Goal: Task Accomplishment & Management: Use online tool/utility

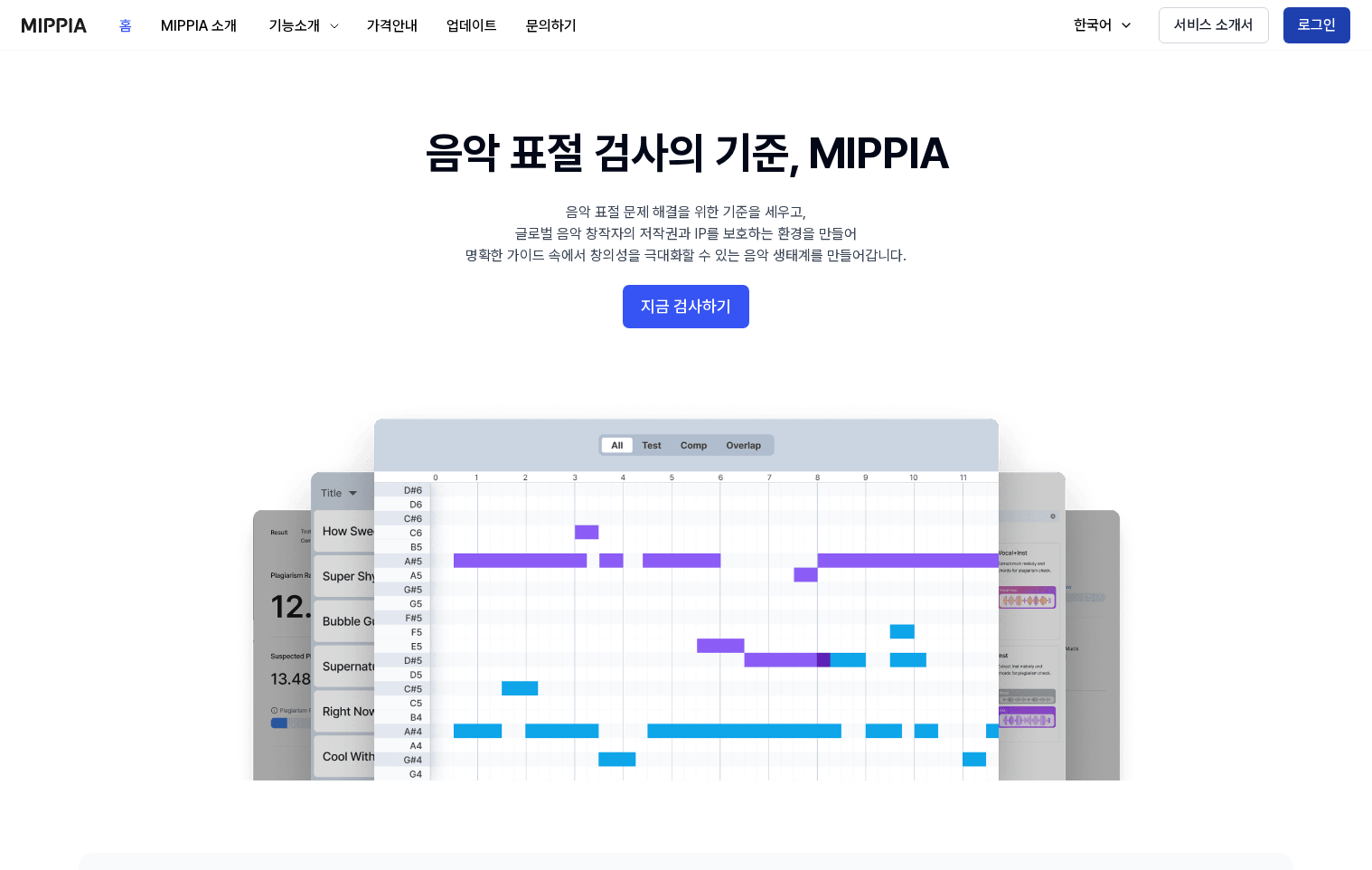
click at [1321, 20] on button "로그인" at bounding box center [1317, 25] width 67 height 37
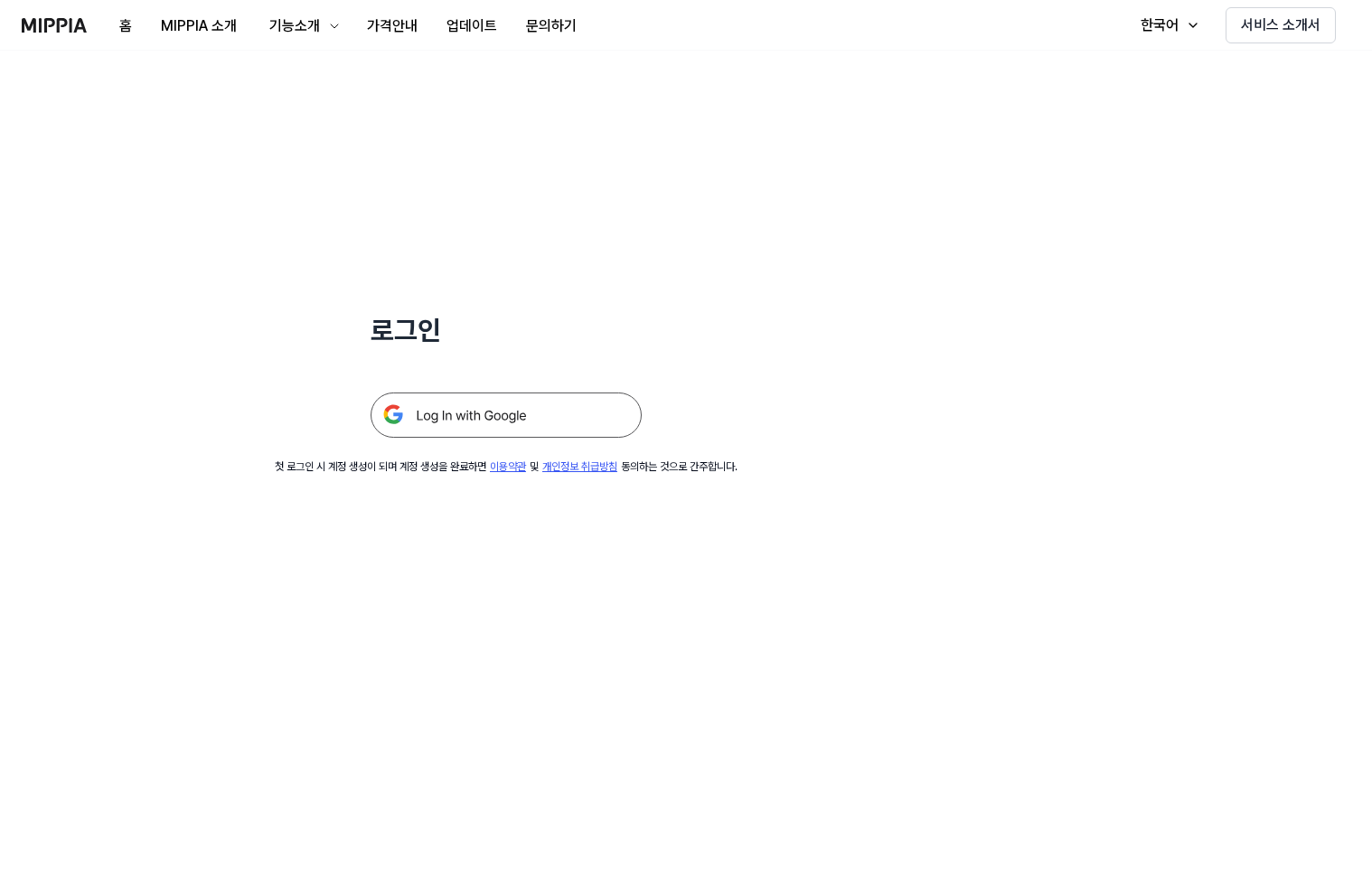
click at [471, 419] on img at bounding box center [505, 415] width 271 height 45
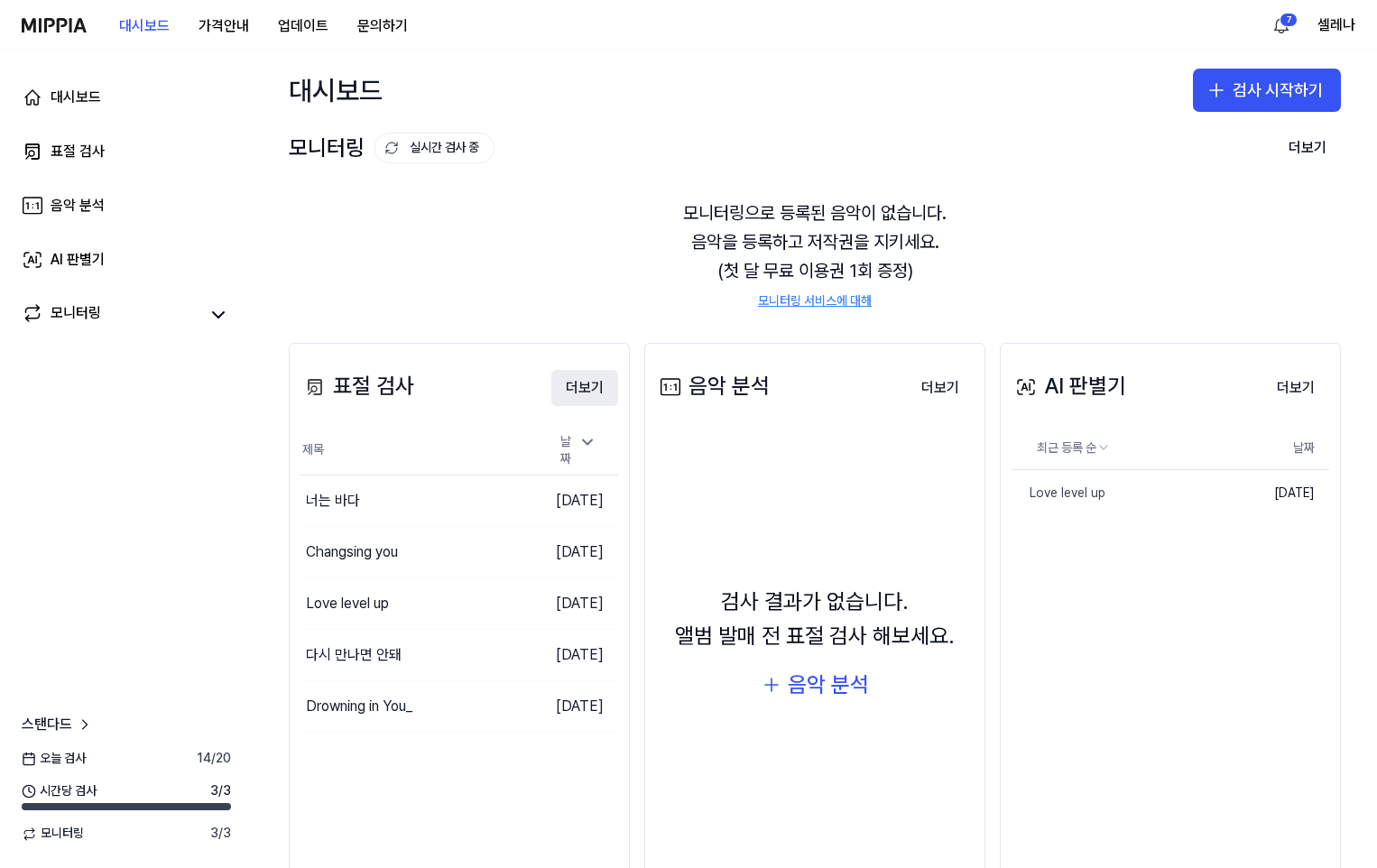
click at [578, 387] on button "더보기" at bounding box center [585, 387] width 67 height 36
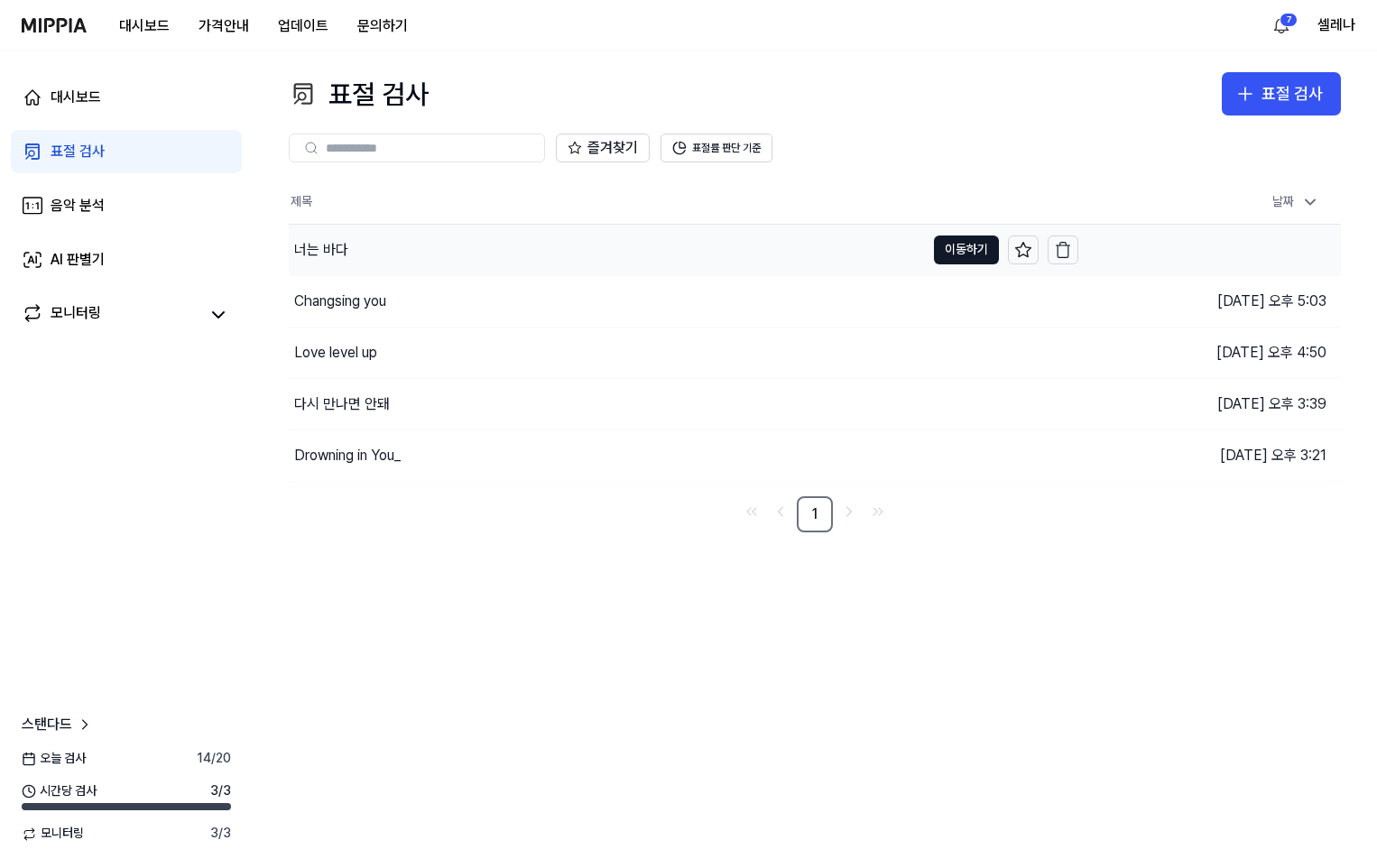
click at [538, 232] on div "너는 바다" at bounding box center [606, 249] width 636 height 50
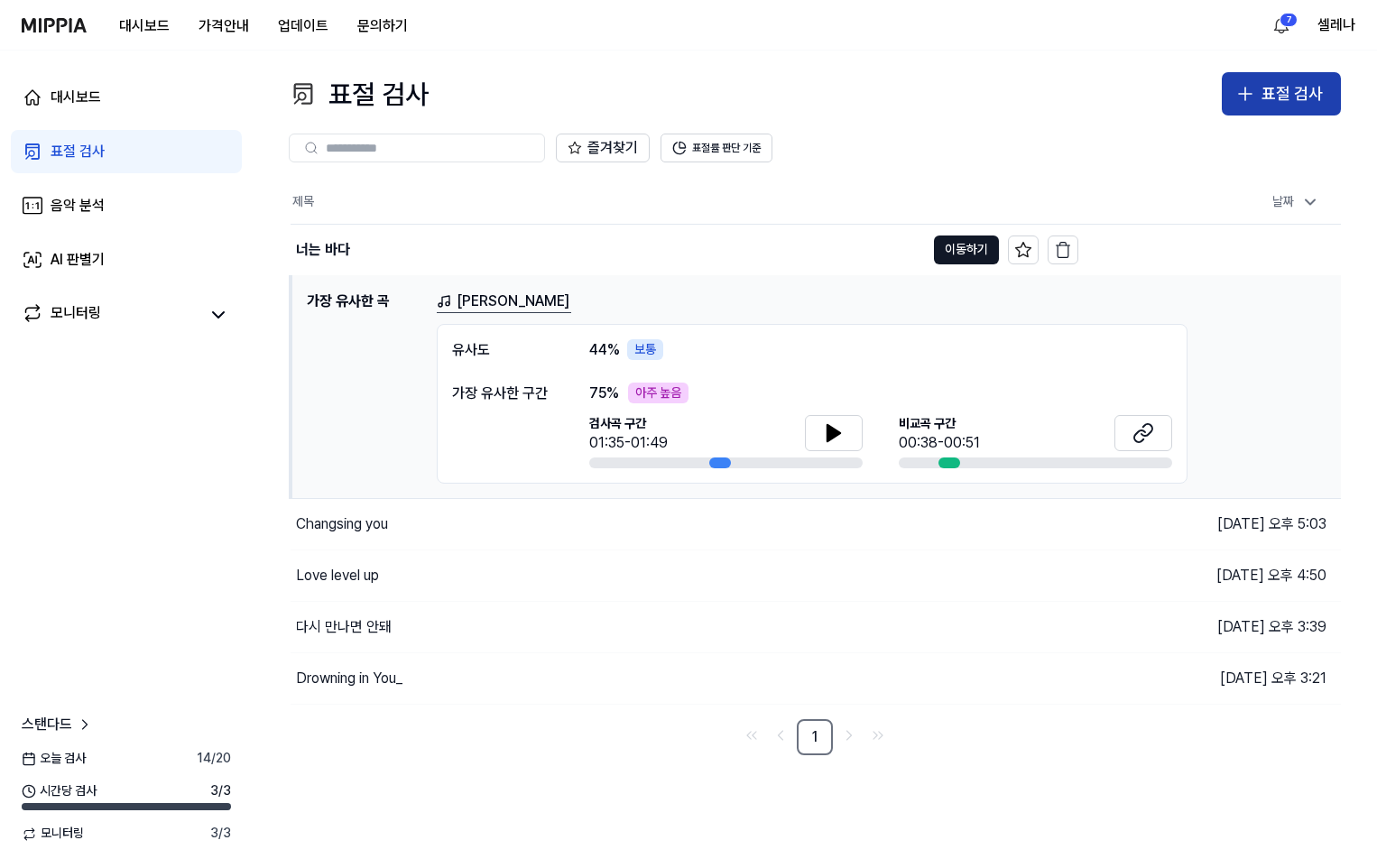
click at [1260, 94] on button "표절 검사" at bounding box center [1281, 94] width 119 height 43
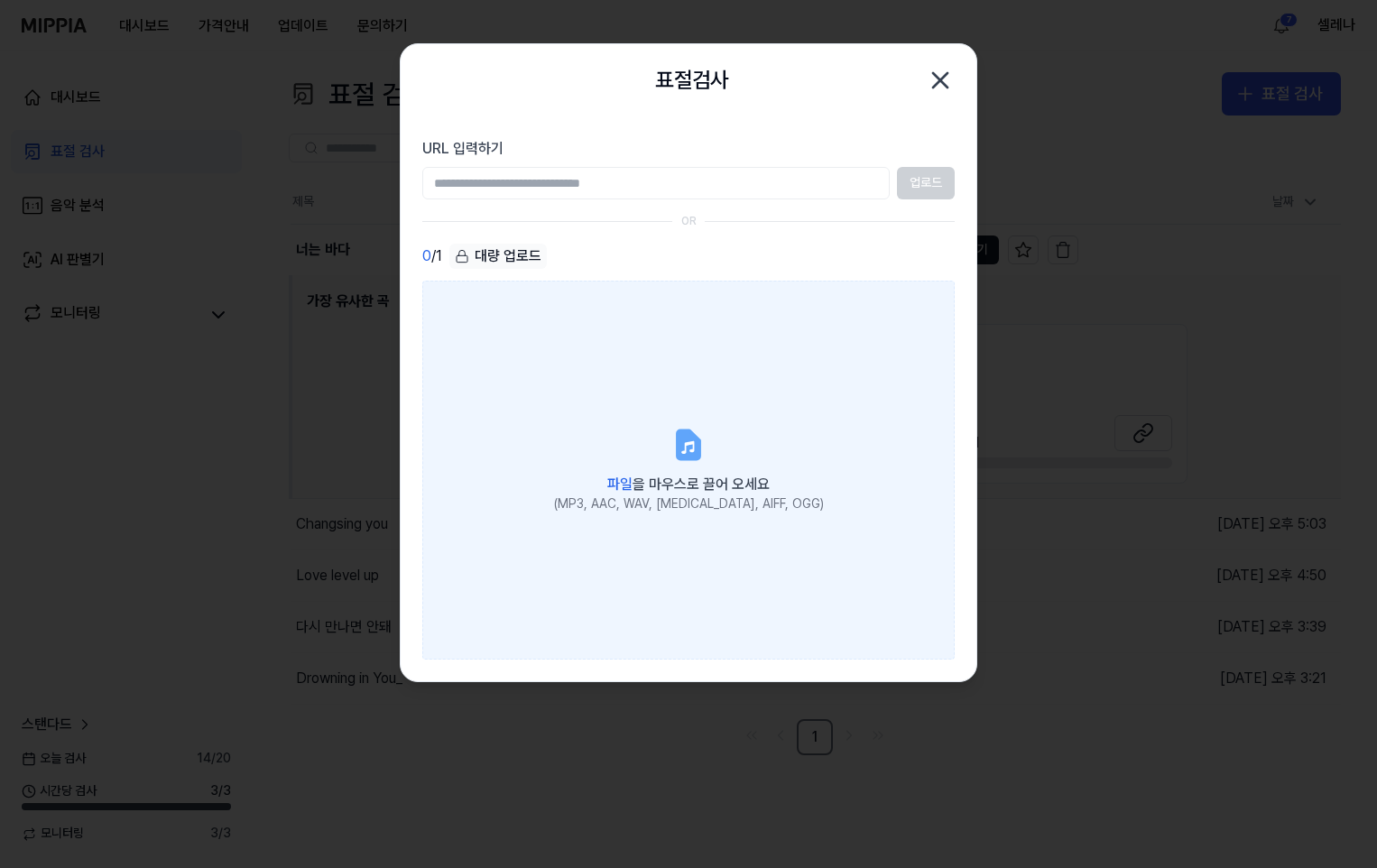
click at [686, 464] on label "파일 을 마우스로 끌어 오세요 (MP3, AAC, WAV, [MEDICAL_DATA], AIFF, OGG)" at bounding box center [688, 470] width 532 height 379
click at [0, 0] on input "파일 을 마우스로 끌어 오세요 (MP3, AAC, WAV, [MEDICAL_DATA], AIFF, OGG)" at bounding box center [0, 0] width 0 height 0
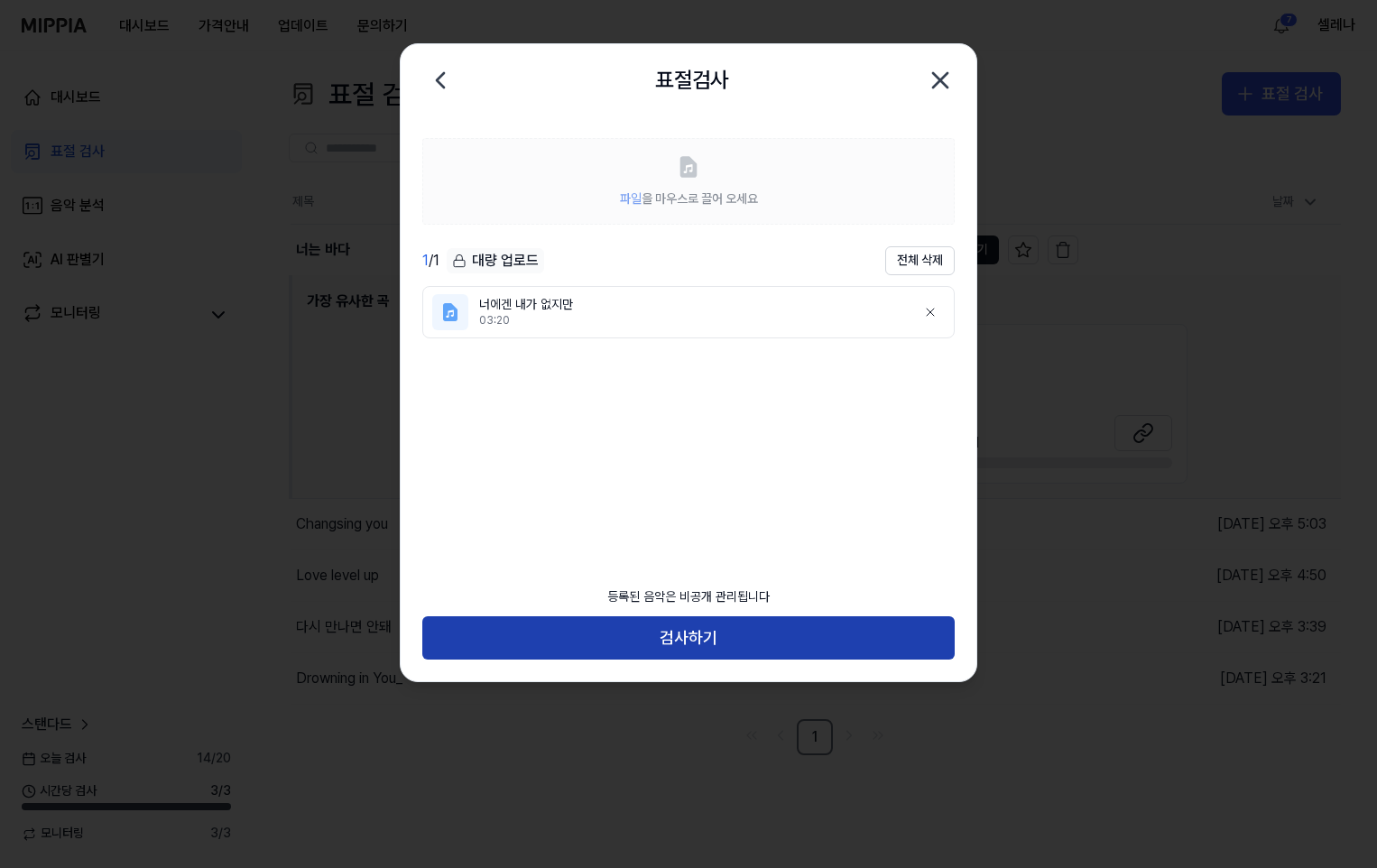
click at [759, 638] on button "검사하기" at bounding box center [688, 637] width 532 height 43
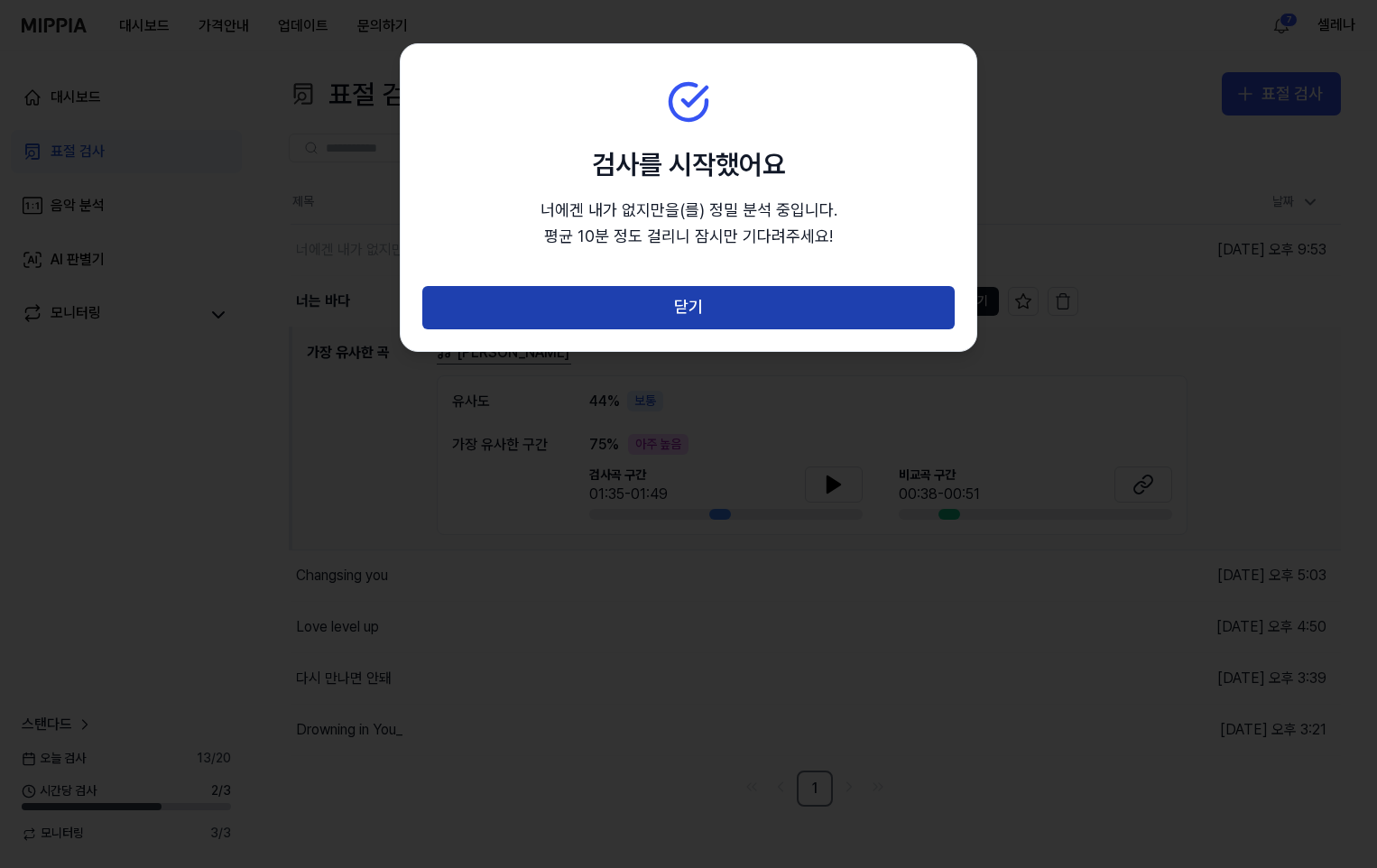
click at [623, 307] on button "닫기" at bounding box center [688, 307] width 532 height 43
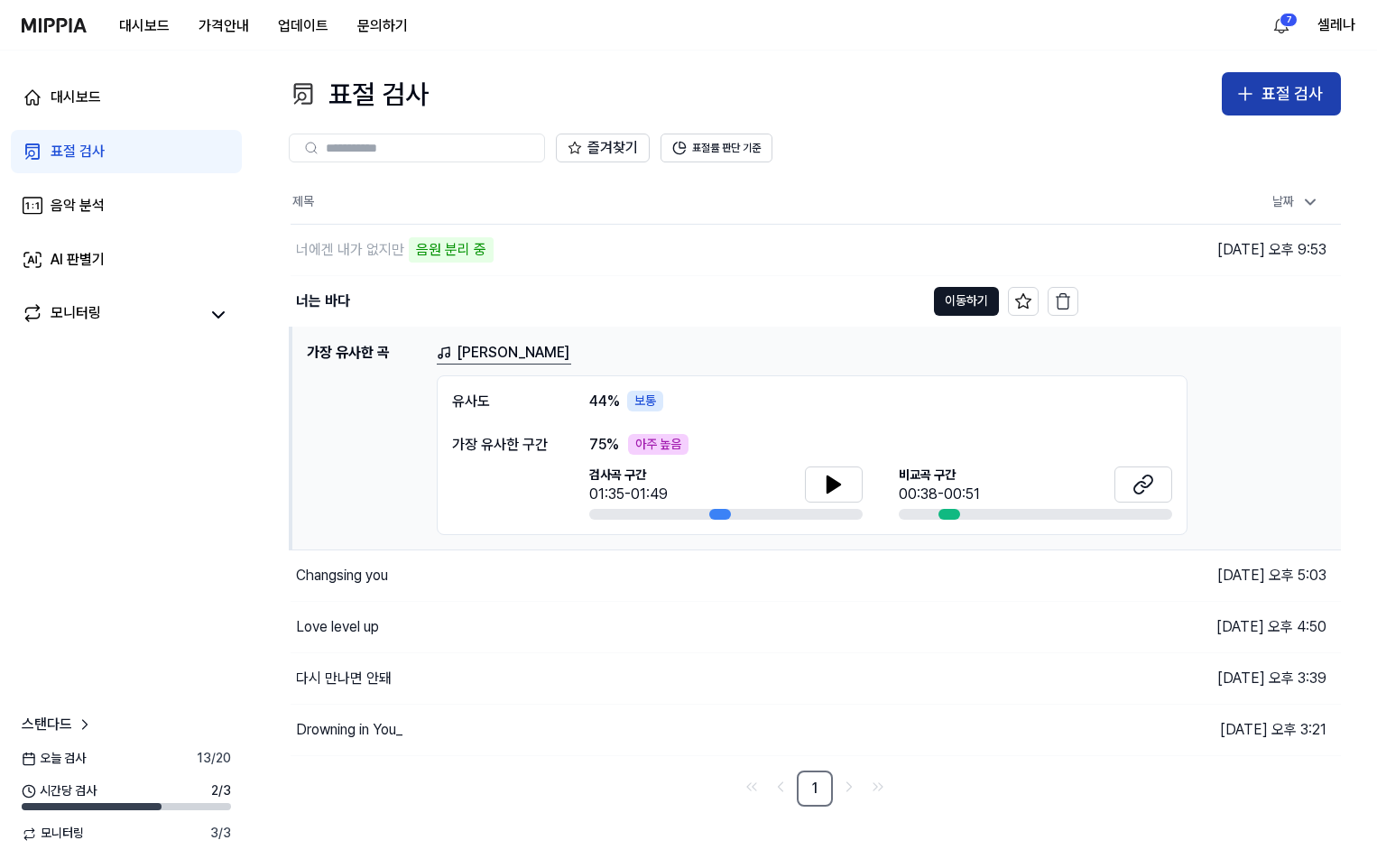
click at [1261, 87] on button "표절 검사" at bounding box center [1281, 94] width 119 height 43
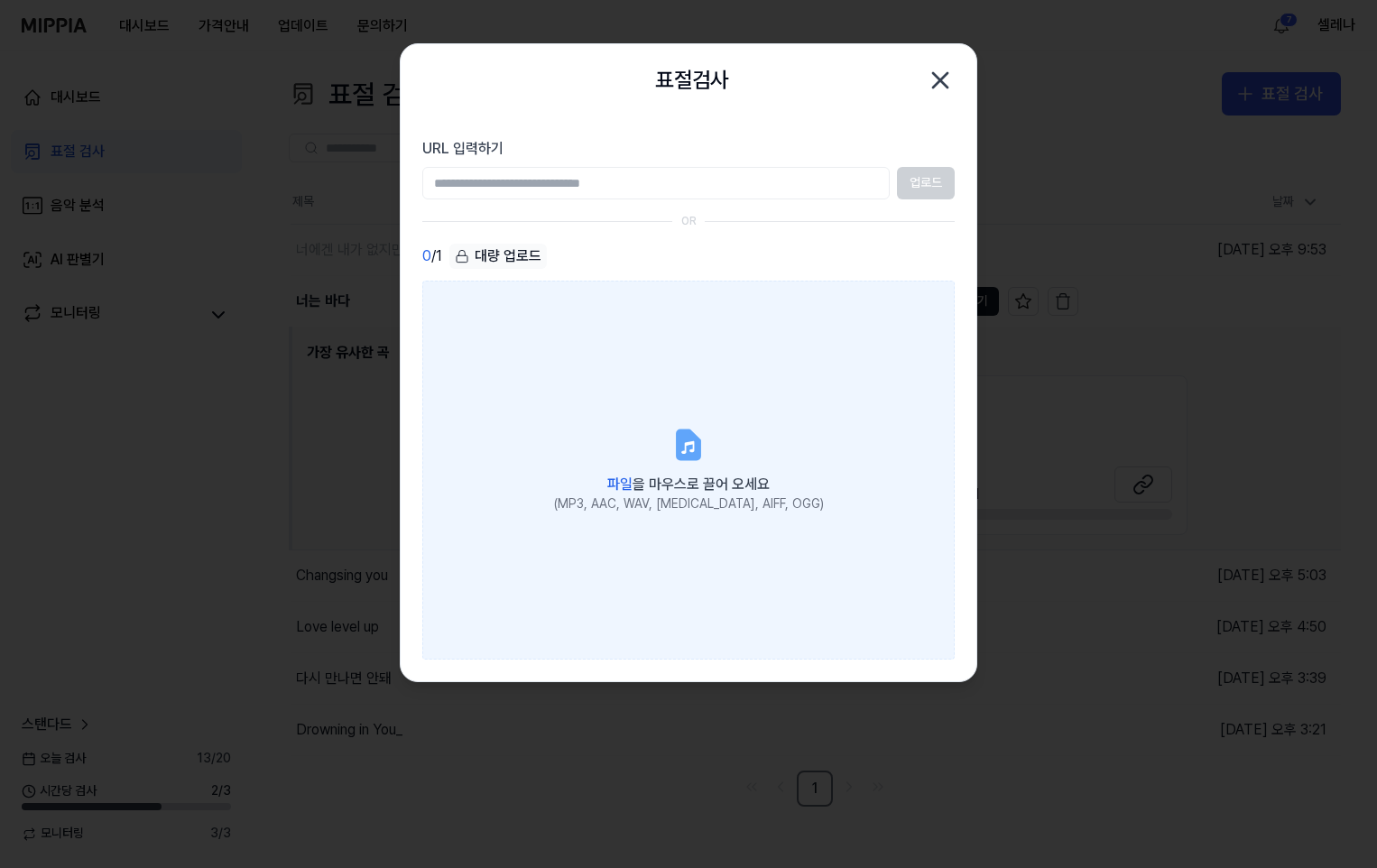
click at [688, 470] on div "파일 을 마우스로 끌어 오세요" at bounding box center [689, 483] width 270 height 26
click at [0, 0] on input "파일 을 마우스로 끌어 오세요 (MP3, AAC, WAV, [MEDICAL_DATA], AIFF, OGG)" at bounding box center [0, 0] width 0 height 0
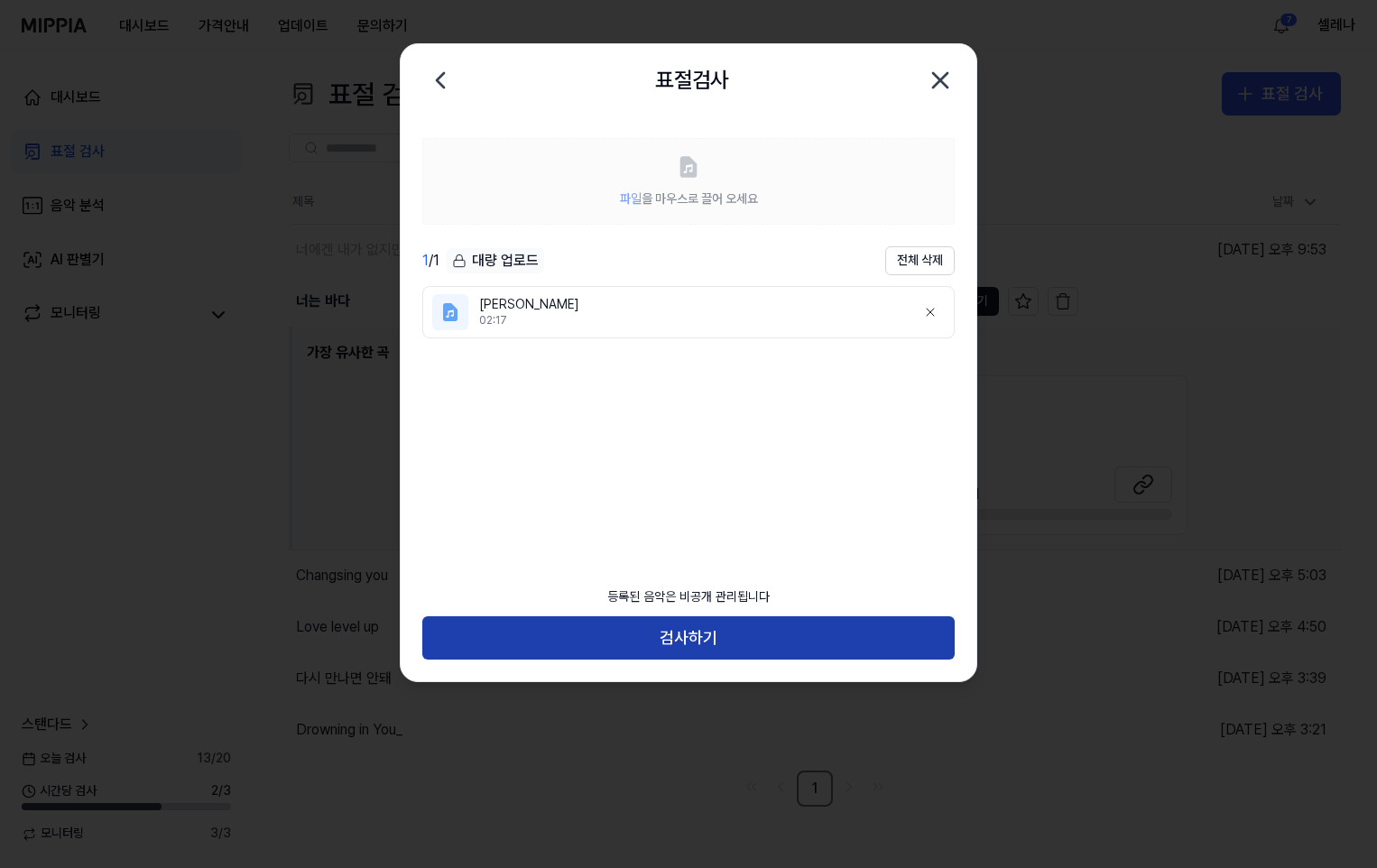
click at [627, 633] on button "검사하기" at bounding box center [688, 637] width 532 height 43
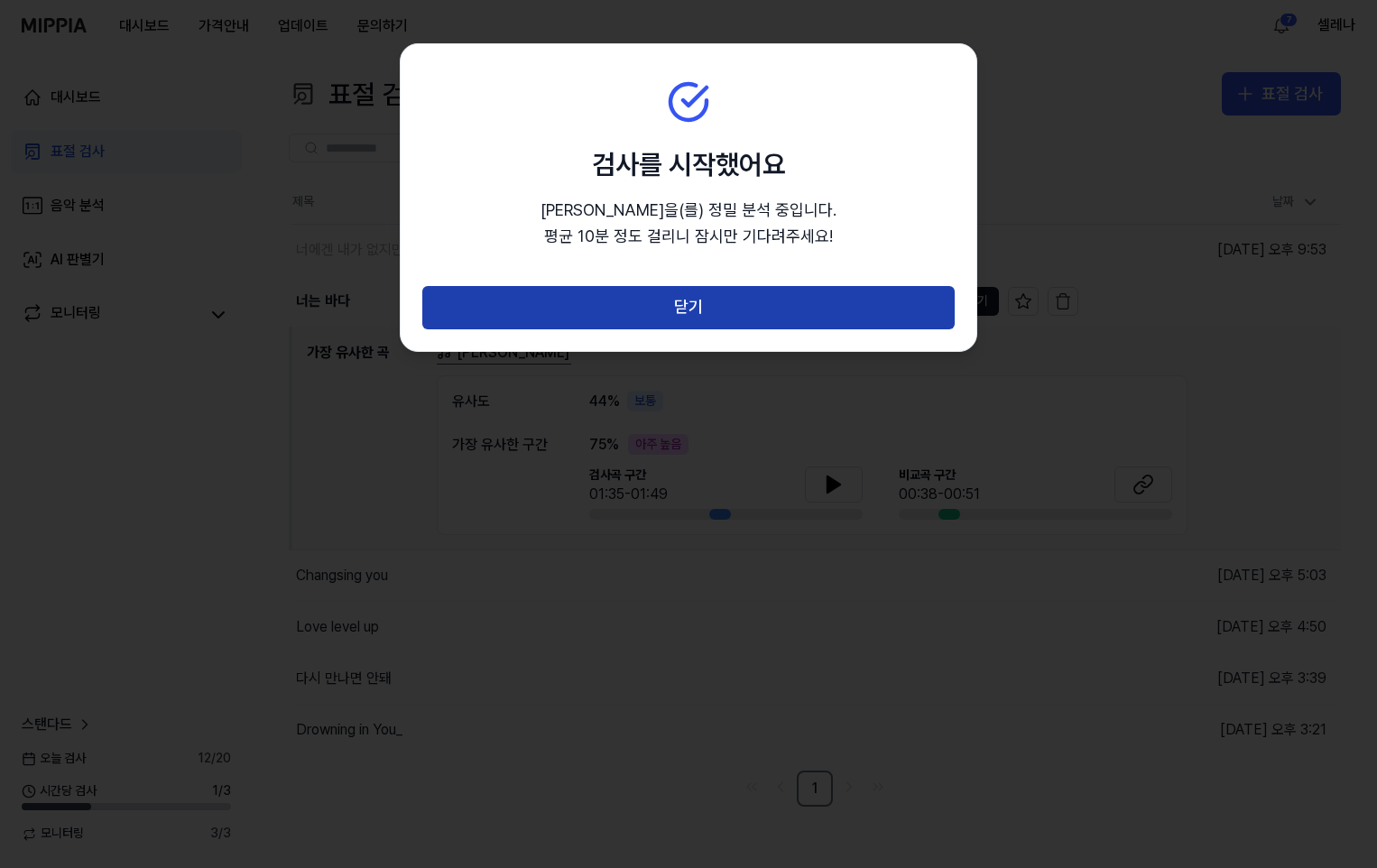
click at [742, 299] on button "닫기" at bounding box center [688, 307] width 532 height 43
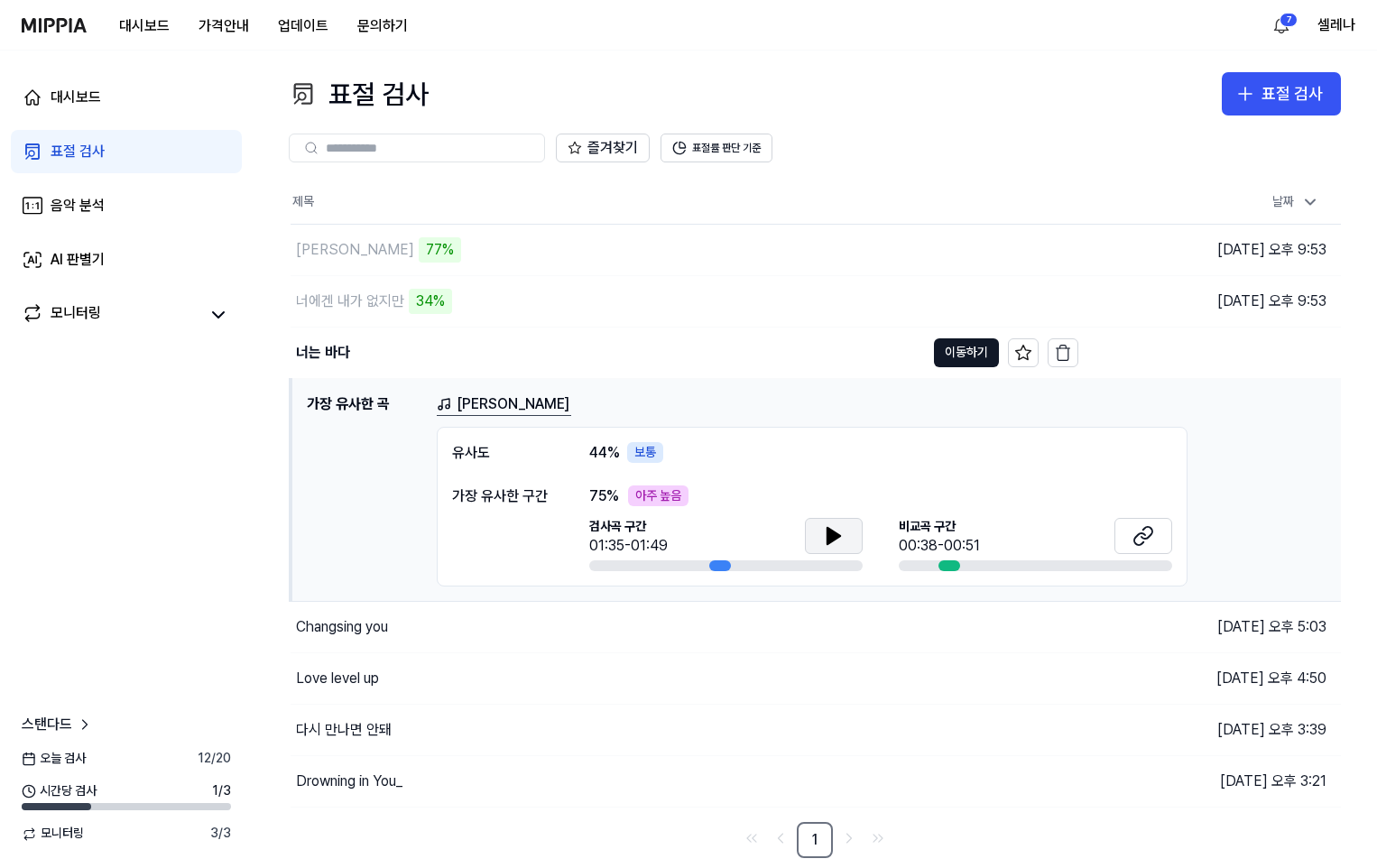
click at [828, 534] on icon at bounding box center [834, 536] width 13 height 16
click at [1137, 533] on icon at bounding box center [1143, 536] width 22 height 22
click at [342, 251] on div "[PERSON_NAME]" at bounding box center [355, 250] width 118 height 22
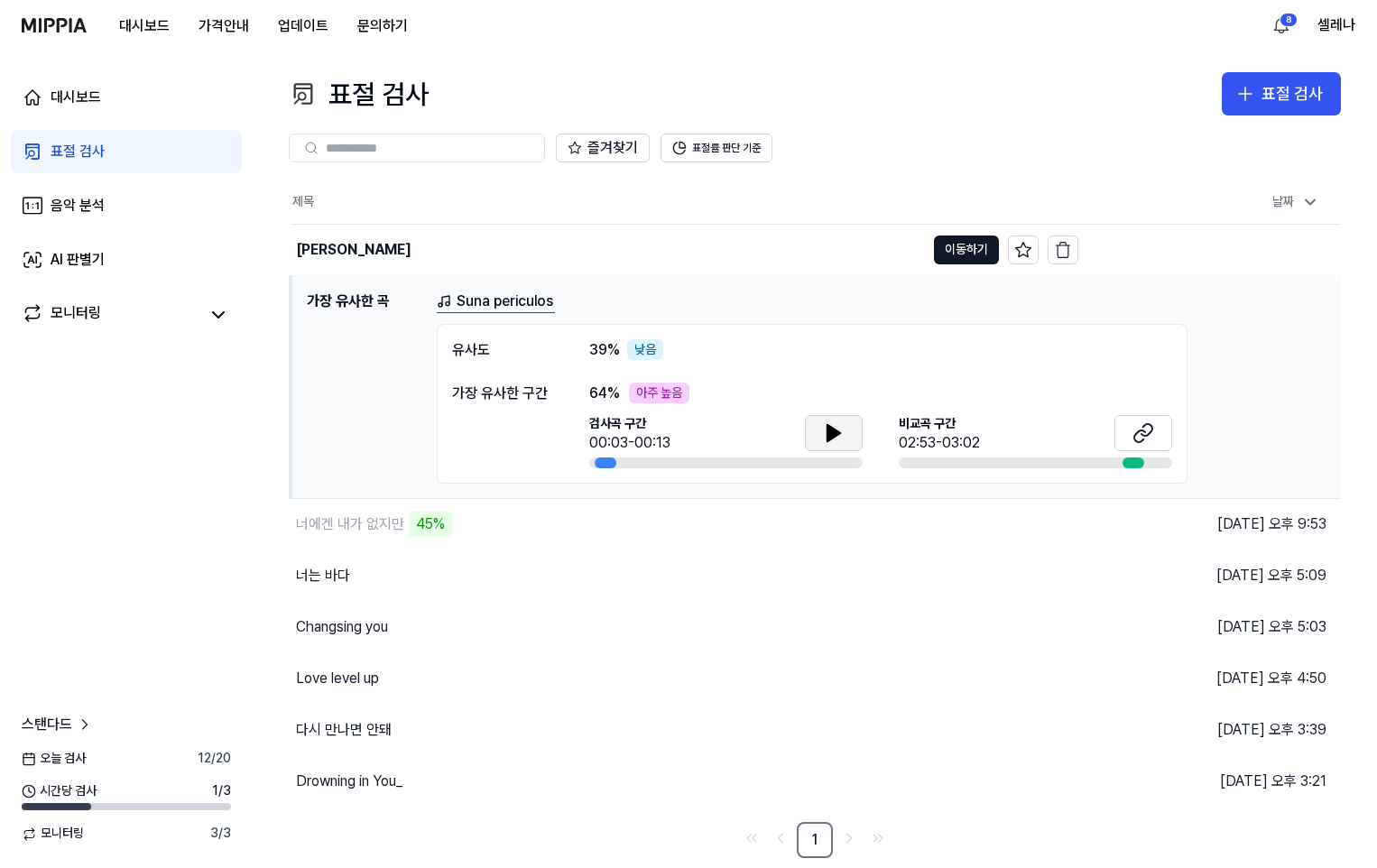
click at [821, 423] on button at bounding box center [834, 433] width 58 height 36
drag, startPoint x: 844, startPoint y: 436, endPoint x: 1010, endPoint y: 462, distance: 168.0
click at [844, 435] on icon at bounding box center [834, 433] width 22 height 22
click at [1137, 433] on icon at bounding box center [1139, 435] width 11 height 12
click at [780, 518] on div "너에겐 내가 없지만 56%" at bounding box center [608, 523] width 635 height 50
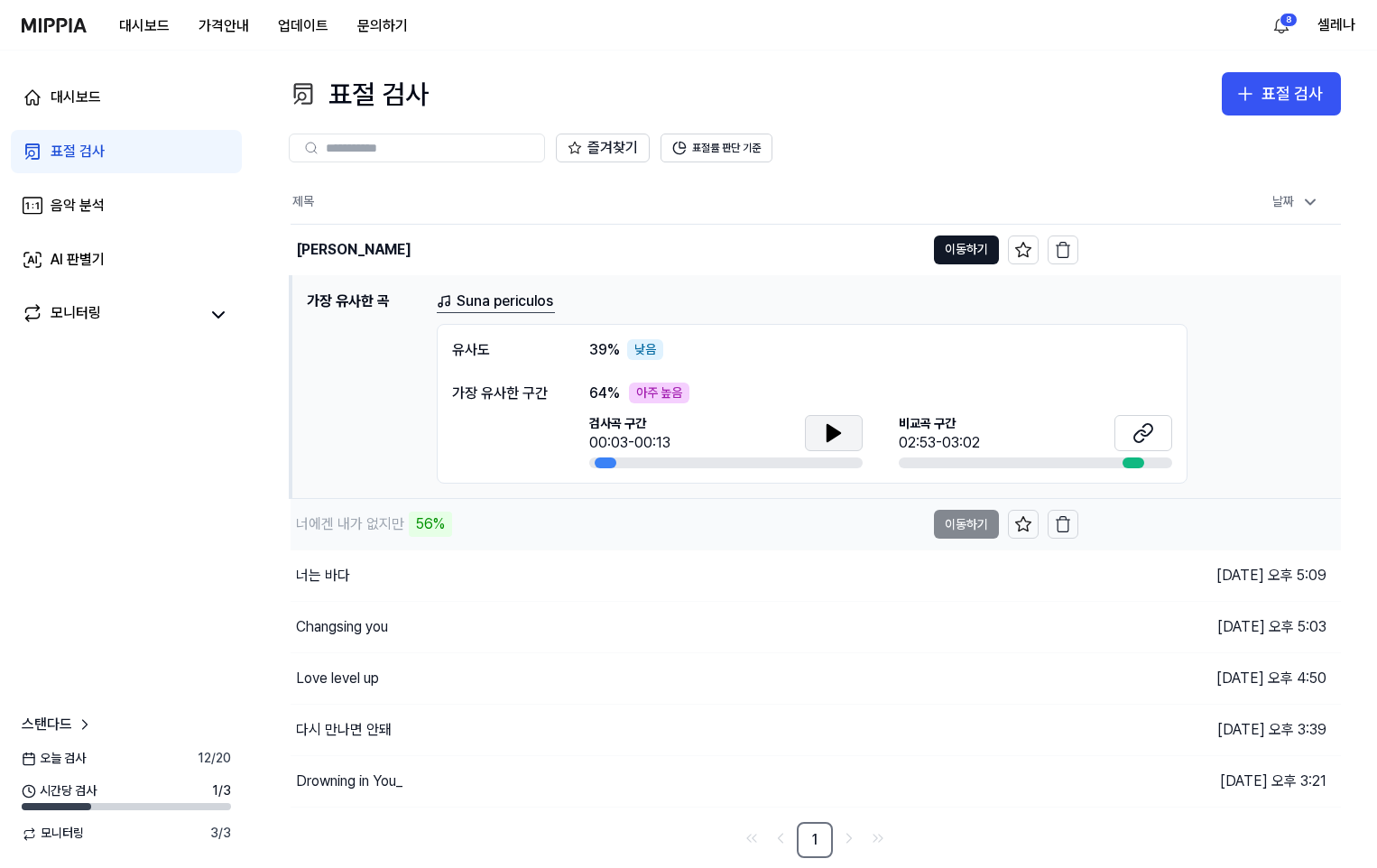
click at [333, 523] on div "너에겐 내가 없지만" at bounding box center [350, 524] width 108 height 22
click at [967, 525] on td "너에겐 내가 없지만 57% 이동하기" at bounding box center [684, 523] width 788 height 50
click at [797, 220] on th "제목" at bounding box center [684, 202] width 788 height 43
